Goal: Information Seeking & Learning: Find contact information

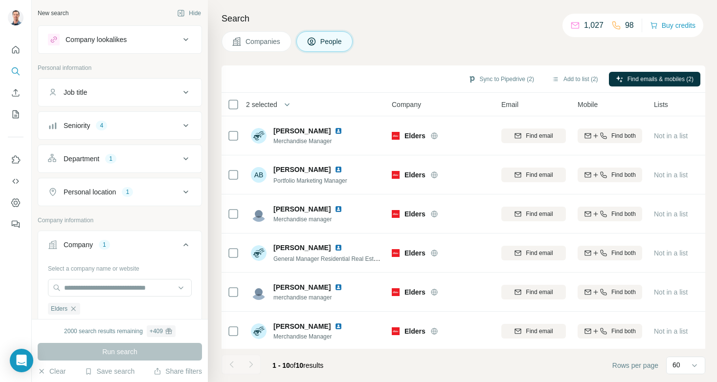
scroll to position [92, 0]
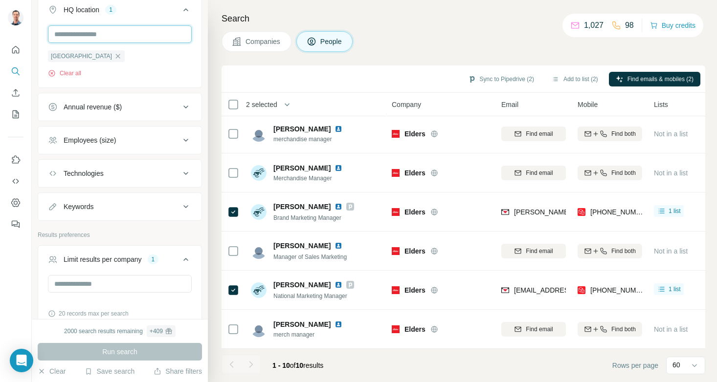
click at [115, 36] on input "text" at bounding box center [120, 34] width 144 height 18
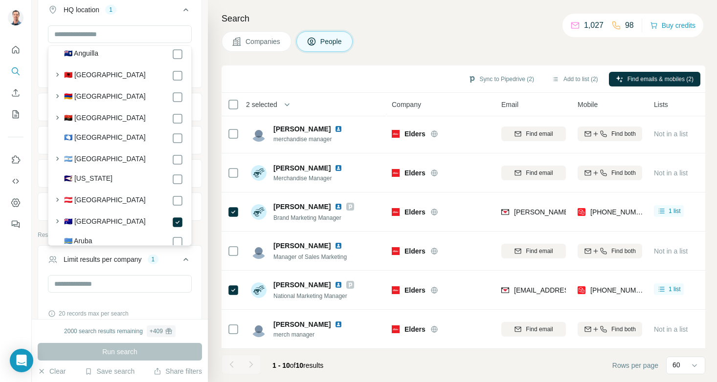
click at [91, 223] on label "🇦🇺 [GEOGRAPHIC_DATA]" at bounding box center [105, 223] width 82 height 12
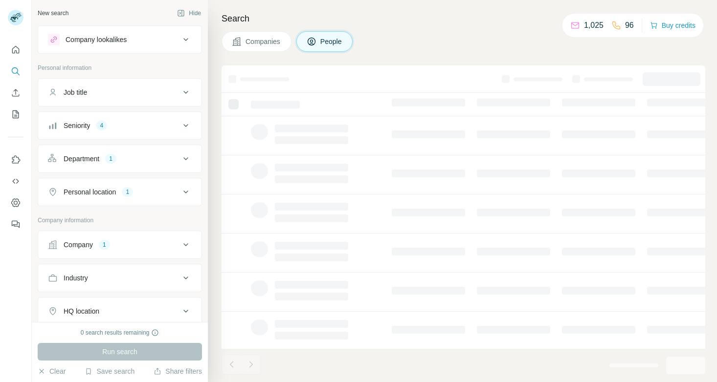
click at [318, 39] on button "People" at bounding box center [324, 41] width 57 height 21
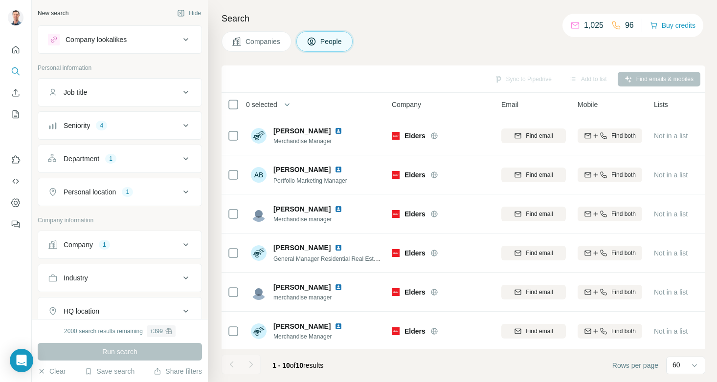
click at [336, 41] on span "People" at bounding box center [331, 42] width 22 height 10
